Goal: Task Accomplishment & Management: Manage account settings

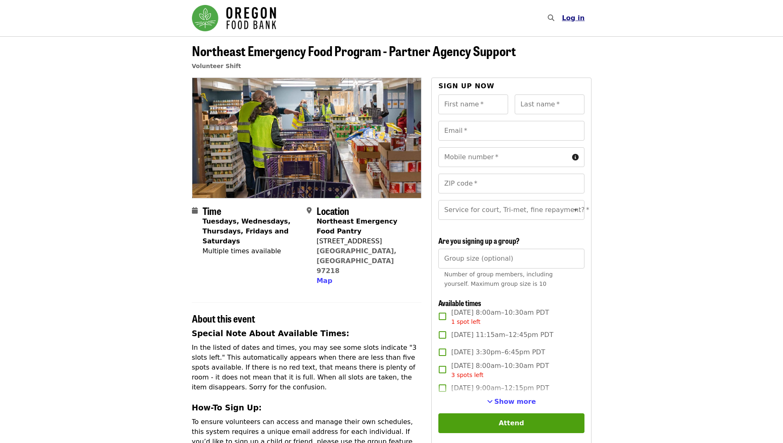
click at [577, 21] on span "Log in" at bounding box center [573, 18] width 23 height 8
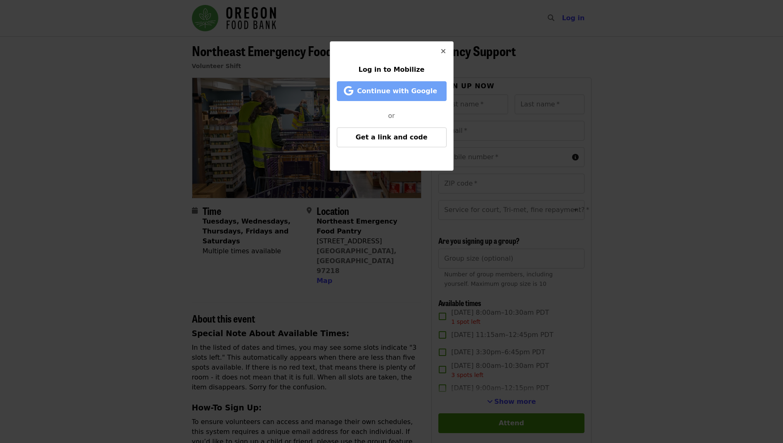
click at [379, 90] on span "Continue with Google" at bounding box center [397, 91] width 80 height 8
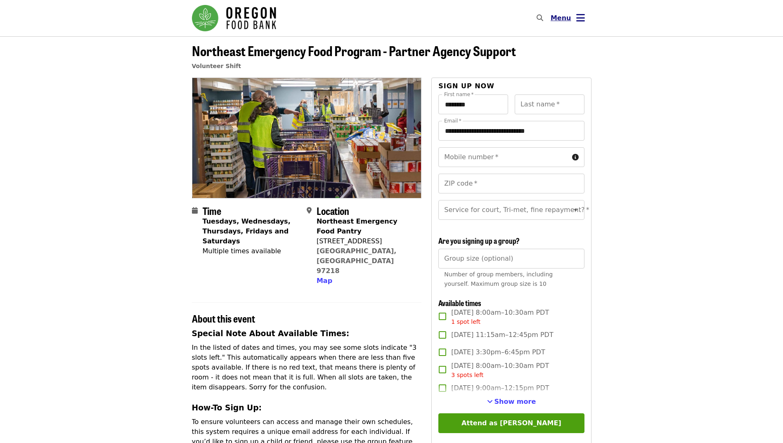
click at [580, 18] on icon "bars icon" at bounding box center [580, 18] width 9 height 12
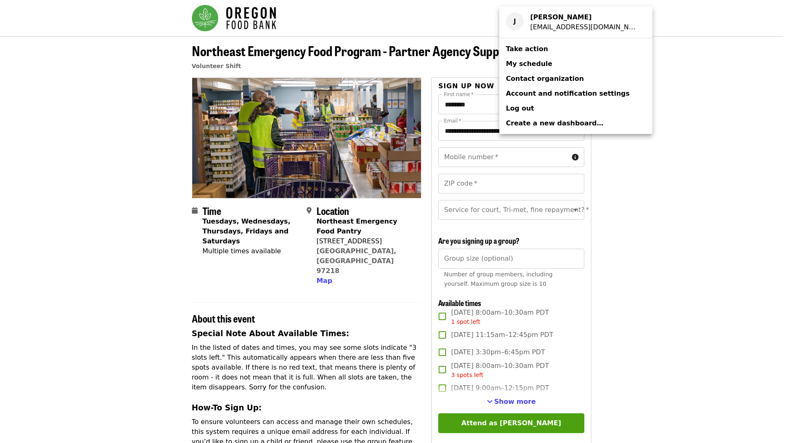
click at [525, 66] on span "My schedule" at bounding box center [529, 64] width 46 height 8
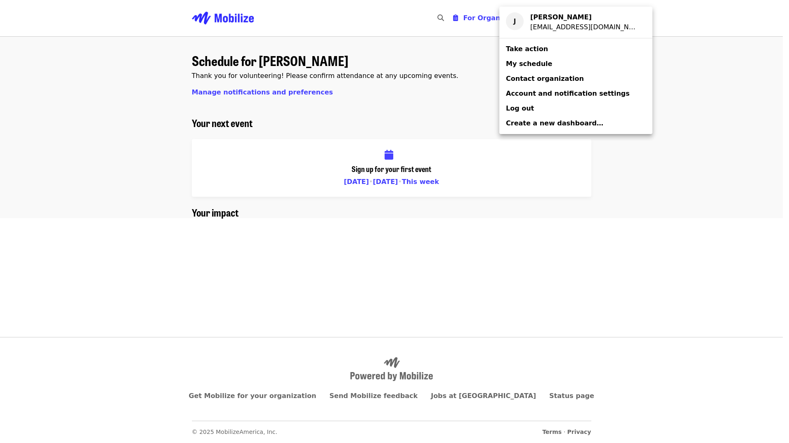
click at [357, 109] on div "Account menu" at bounding box center [394, 221] width 789 height 443
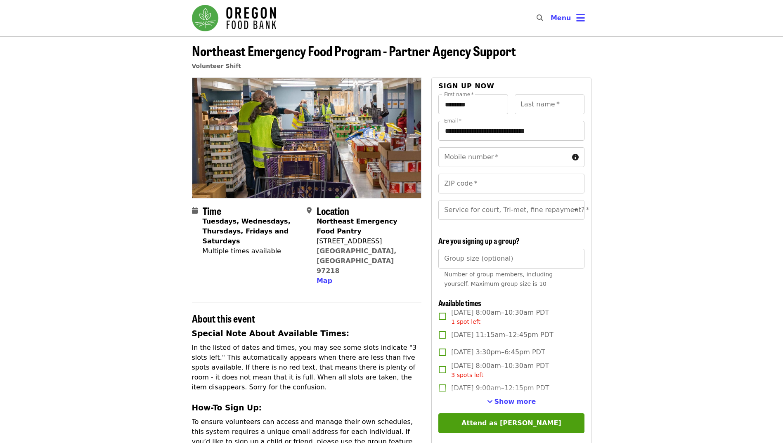
click at [566, 137] on input "**********" at bounding box center [511, 131] width 146 height 20
drag, startPoint x: 558, startPoint y: 135, endPoint x: 364, endPoint y: 129, distance: 194.9
type input "*"
click at [580, 15] on icon "bars icon" at bounding box center [580, 18] width 9 height 12
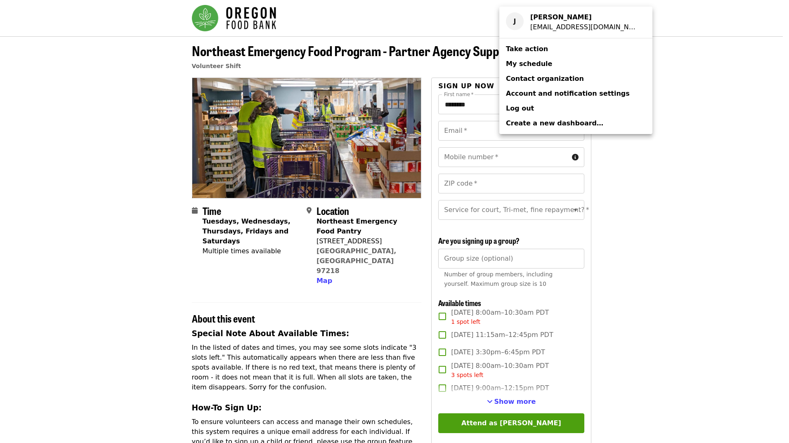
click at [516, 109] on span "Log out" at bounding box center [520, 108] width 28 height 8
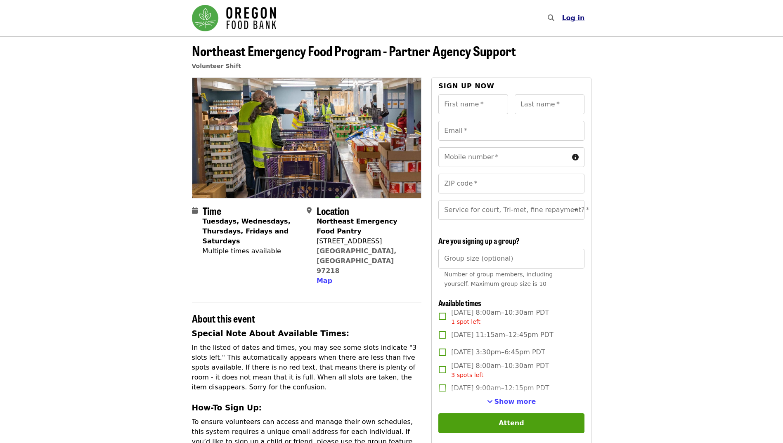
click at [579, 21] on span "Log in" at bounding box center [573, 18] width 23 height 8
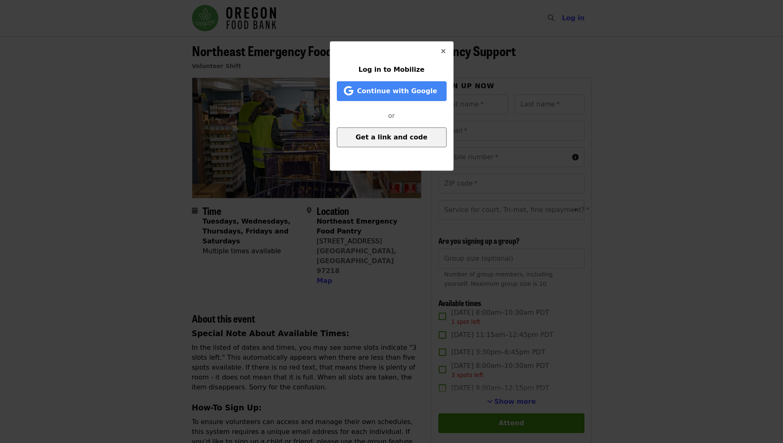
click at [397, 140] on span "Get a link and code" at bounding box center [391, 137] width 72 height 8
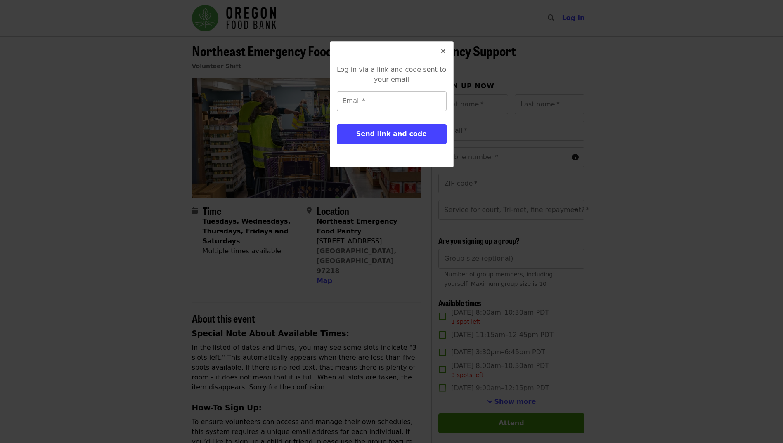
click at [382, 97] on input "Email   *" at bounding box center [392, 101] width 110 height 20
type input "**********"
click at [383, 137] on span "Send link and code" at bounding box center [391, 134] width 71 height 8
